Goal: Task Accomplishment & Management: Manage account settings

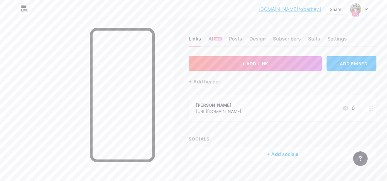
click at [261, 114] on div "[PERSON_NAME] [URL][DOMAIN_NAME] 0" at bounding box center [275, 108] width 159 height 14
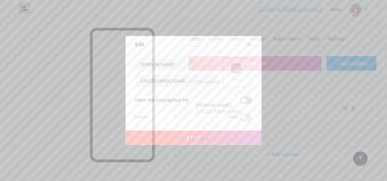
click at [245, 103] on span at bounding box center [246, 100] width 12 height 7
click at [240, 102] on input "checkbox" at bounding box center [240, 102] width 0 height 0
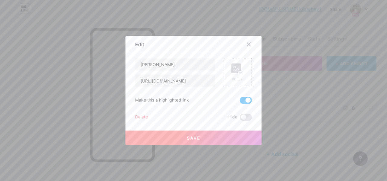
click at [201, 137] on button "Save" at bounding box center [194, 138] width 136 height 15
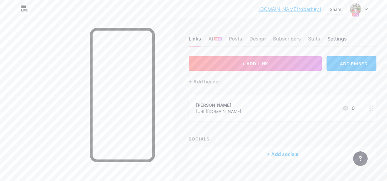
click at [338, 39] on div "Settings" at bounding box center [337, 40] width 19 height 11
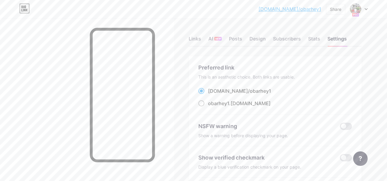
click at [202, 105] on span at bounding box center [202, 103] width 6 height 6
click at [208, 107] on input "obarhey1 .[DOMAIN_NAME]" at bounding box center [210, 109] width 4 height 4
radio input "true"
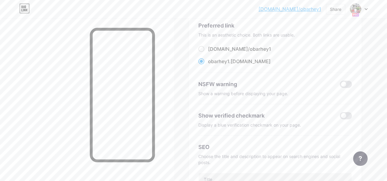
scroll to position [43, 0]
click at [345, 115] on span at bounding box center [346, 115] width 12 height 7
click at [340, 117] on input "checkbox" at bounding box center [340, 117] width 0 height 0
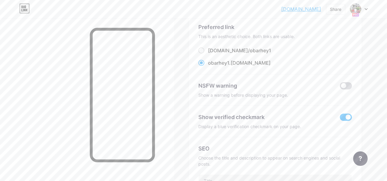
click at [344, 86] on span at bounding box center [346, 85] width 12 height 7
click at [340, 87] on input "checkbox" at bounding box center [340, 87] width 0 height 0
click at [273, 95] on div "Show a warning before displaying your page." at bounding box center [276, 95] width 154 height 6
click at [280, 95] on div "Show a warning before displaying your page." at bounding box center [276, 95] width 154 height 6
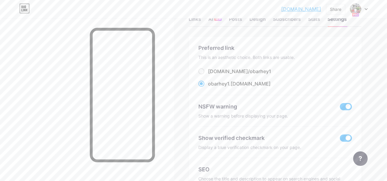
scroll to position [0, 0]
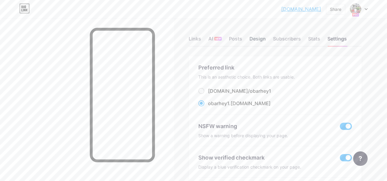
click at [256, 40] on div "Design" at bounding box center [258, 40] width 16 height 11
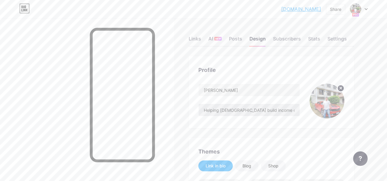
click at [272, 111] on input "Helping [DEMOGRAPHIC_DATA] build income online 💻✨OFW | Employee | Stay-at-home?…" at bounding box center [249, 110] width 101 height 12
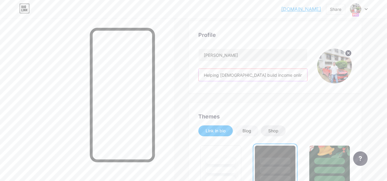
scroll to position [36, 0]
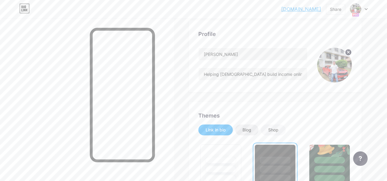
click at [246, 132] on div "Blog" at bounding box center [247, 130] width 9 height 6
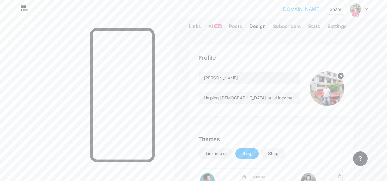
scroll to position [31, 0]
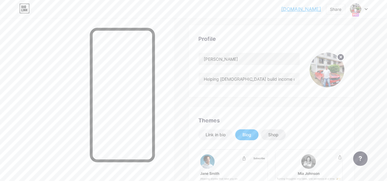
click at [273, 135] on div "Shop" at bounding box center [273, 135] width 10 height 6
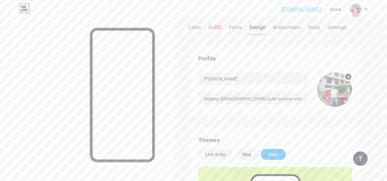
scroll to position [16, 0]
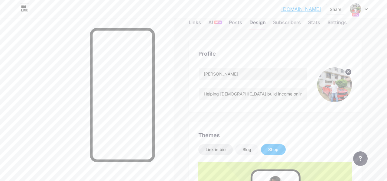
click at [222, 149] on div "Link in bio" at bounding box center [216, 150] width 20 height 6
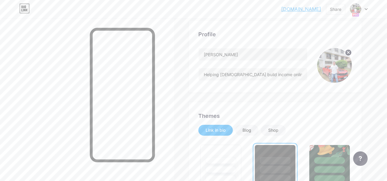
scroll to position [35, 0]
click at [285, 75] on input "Helping [DEMOGRAPHIC_DATA] build income online 💻✨OFW | Employee | Stay-at-home?…" at bounding box center [253, 75] width 109 height 12
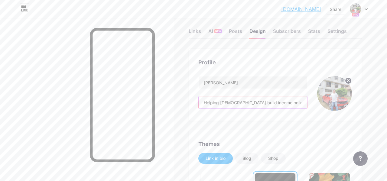
scroll to position [0, 0]
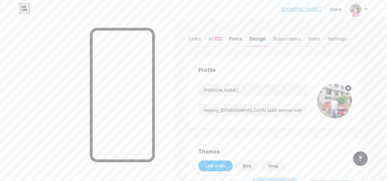
click at [234, 40] on div "Posts" at bounding box center [235, 40] width 13 height 11
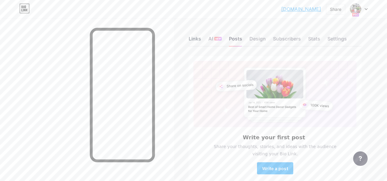
click at [196, 44] on div "Links" at bounding box center [195, 40] width 12 height 11
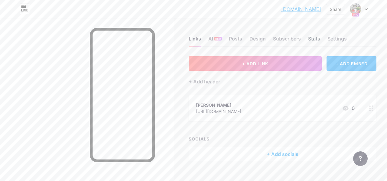
click at [315, 39] on div "Stats" at bounding box center [314, 40] width 12 height 11
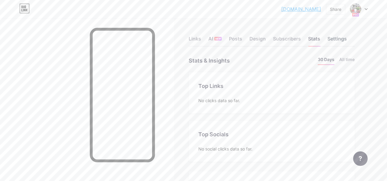
click at [340, 38] on div "Settings" at bounding box center [337, 40] width 19 height 11
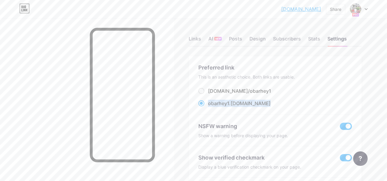
copy label "obarhey1 .[DOMAIN_NAME]"
drag, startPoint x: 252, startPoint y: 101, endPoint x: 209, endPoint y: 104, distance: 42.5
click at [209, 104] on div "obarhey1 .[DOMAIN_NAME]" at bounding box center [276, 104] width 154 height 8
click at [279, 92] on div "[DOMAIN_NAME]/ obarhey1" at bounding box center [276, 91] width 154 height 8
click at [194, 41] on div "Links" at bounding box center [195, 40] width 12 height 11
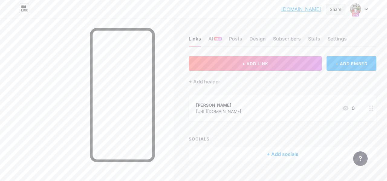
click at [337, 9] on div "Share" at bounding box center [335, 9] width 11 height 6
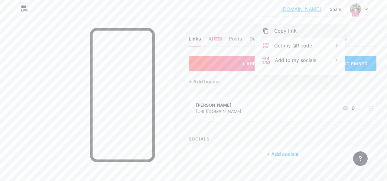
click at [288, 32] on div "Copy link" at bounding box center [285, 31] width 22 height 7
click at [242, 12] on div "[DOMAIN_NAME]... [DOMAIN_NAME] Share Copy link [DOMAIN_NAME] Get my QR code Add…" at bounding box center [193, 9] width 387 height 11
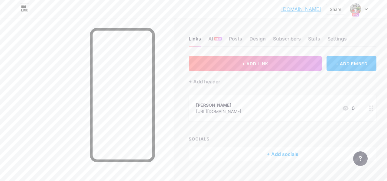
click at [364, 11] on div at bounding box center [359, 9] width 18 height 11
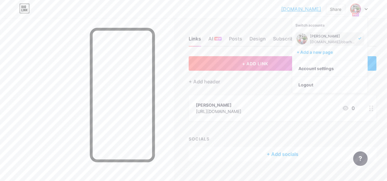
click at [261, 11] on div "[DOMAIN_NAME]... [DOMAIN_NAME] Share Switch accounts [PERSON_NAME] [DOMAIN_NAME…" at bounding box center [193, 9] width 387 height 11
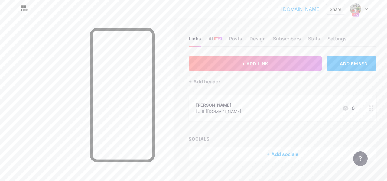
scroll to position [10, 0]
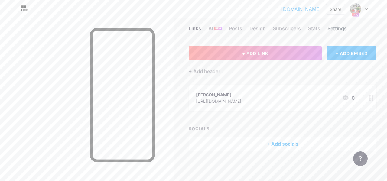
click at [338, 31] on div "Settings" at bounding box center [337, 30] width 19 height 11
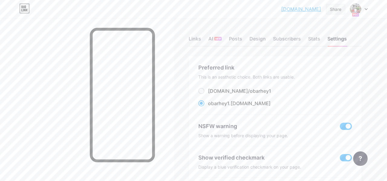
click at [333, 11] on div "Share" at bounding box center [335, 9] width 11 height 6
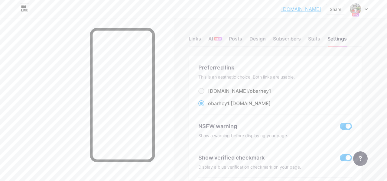
click at [367, 8] on icon at bounding box center [366, 9] width 3 height 2
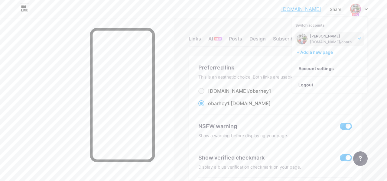
click at [251, 17] on div "[DOMAIN_NAME]... [DOMAIN_NAME] Share Switch accounts [PERSON_NAME] [DOMAIN_NAME…" at bounding box center [193, 9] width 387 height 18
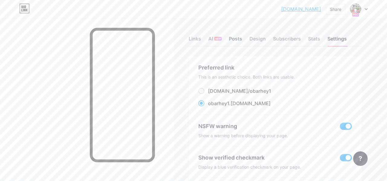
click at [238, 38] on div "Posts" at bounding box center [235, 40] width 13 height 11
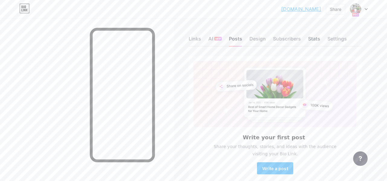
click at [318, 37] on div "Stats" at bounding box center [314, 40] width 12 height 11
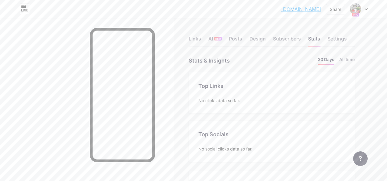
scroll to position [181, 387]
click at [193, 40] on div "Links" at bounding box center [195, 40] width 12 height 11
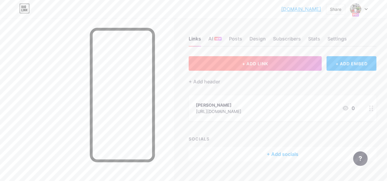
click at [248, 64] on span "+ ADD LINK" at bounding box center [255, 63] width 26 height 5
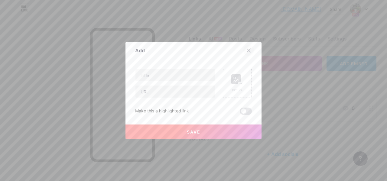
click at [248, 52] on icon at bounding box center [249, 50] width 3 height 3
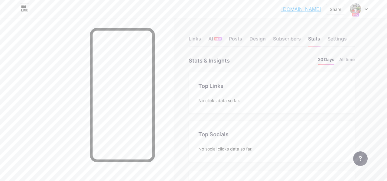
scroll to position [181, 387]
click at [26, 10] on icon at bounding box center [27, 10] width 2 height 3
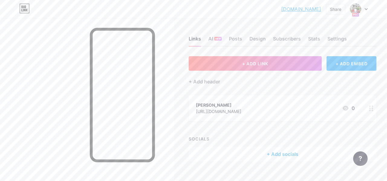
click at [21, 10] on icon at bounding box center [24, 9] width 10 height 10
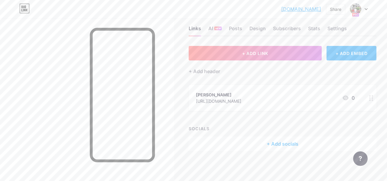
click at [283, 142] on div "+ Add socials" at bounding box center [283, 144] width 188 height 15
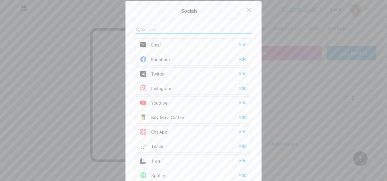
click at [242, 147] on div "Add" at bounding box center [243, 146] width 8 height 6
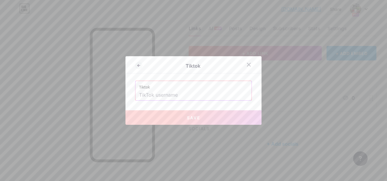
click at [189, 95] on input "text" at bounding box center [193, 95] width 109 height 10
click at [250, 64] on icon at bounding box center [249, 64] width 3 height 3
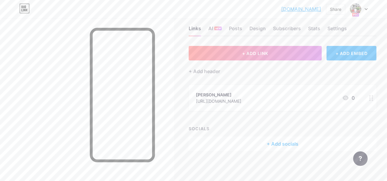
click at [272, 77] on div "+ ADD LINK + ADD EMBED + Add header [PERSON_NAME] [URL][DOMAIN_NAME] 0 SOCIALS …" at bounding box center [283, 98] width 188 height 105
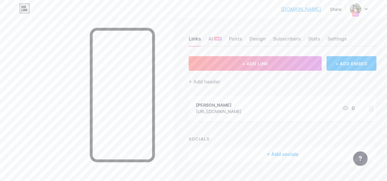
click at [264, 88] on div "+ ADD LINK + ADD EMBED + Add header [PERSON_NAME] [URL][DOMAIN_NAME] 0 SOCIALS …" at bounding box center [283, 108] width 188 height 105
click at [338, 37] on div "Settings" at bounding box center [337, 40] width 19 height 11
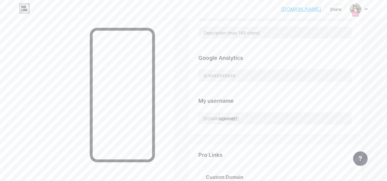
scroll to position [206, 0]
click at [263, 120] on input "obarhey1" at bounding box center [275, 119] width 153 height 12
click at [275, 100] on div "My username" at bounding box center [276, 101] width 154 height 8
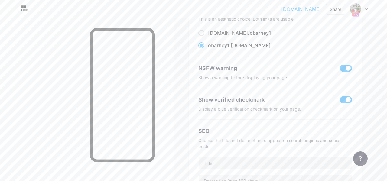
scroll to position [0, 0]
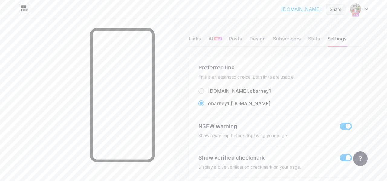
click at [334, 11] on div "Share" at bounding box center [335, 9] width 11 height 6
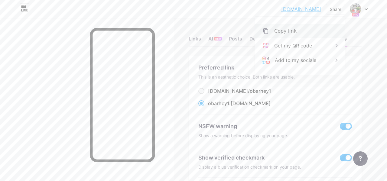
click at [293, 31] on div "Copy link" at bounding box center [285, 31] width 22 height 7
